Goal: Navigation & Orientation: Find specific page/section

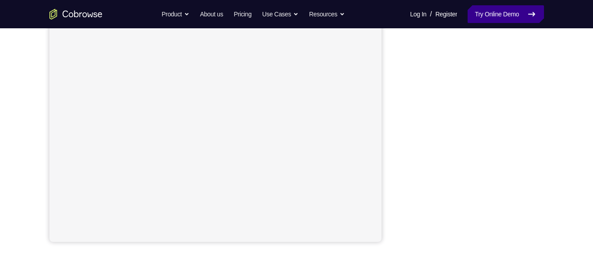
scroll to position [169, 0]
drag, startPoint x: 462, startPoint y: 19, endPoint x: 554, endPoint y: 64, distance: 101.9
click at [554, 64] on div "Your Support Agent Your Customer Web iOS Android Next Steps We’d be happy to gi…" at bounding box center [296, 151] width 565 height 583
drag, startPoint x: 540, startPoint y: 164, endPoint x: 563, endPoint y: 156, distance: 24.2
click at [563, 156] on div "Your Support Agent Your Customer Web iOS Android Next Steps We’d be happy to gi…" at bounding box center [296, 151] width 565 height 583
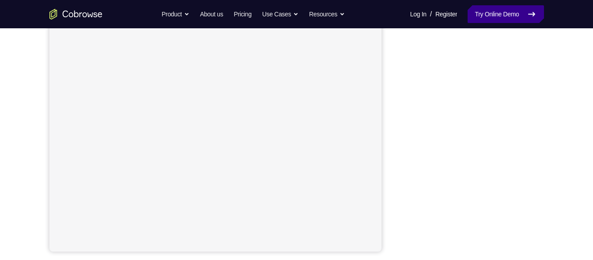
scroll to position [159, 0]
drag, startPoint x: 464, startPoint y: 19, endPoint x: 540, endPoint y: 154, distance: 154.7
click at [540, 154] on div at bounding box center [473, 117] width 141 height 272
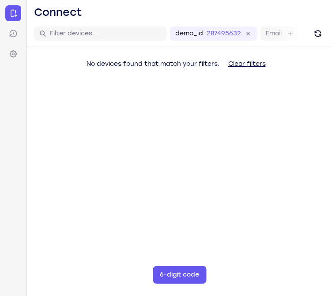
drag, startPoint x: 247, startPoint y: 49, endPoint x: 310, endPoint y: 215, distance: 177.3
click at [310, 215] on main "demo_id 2874956328 2874956328 Email User ID Device ID Device name 6-digit code …" at bounding box center [179, 169] width 305 height 296
